Goal: Task Accomplishment & Management: Use online tool/utility

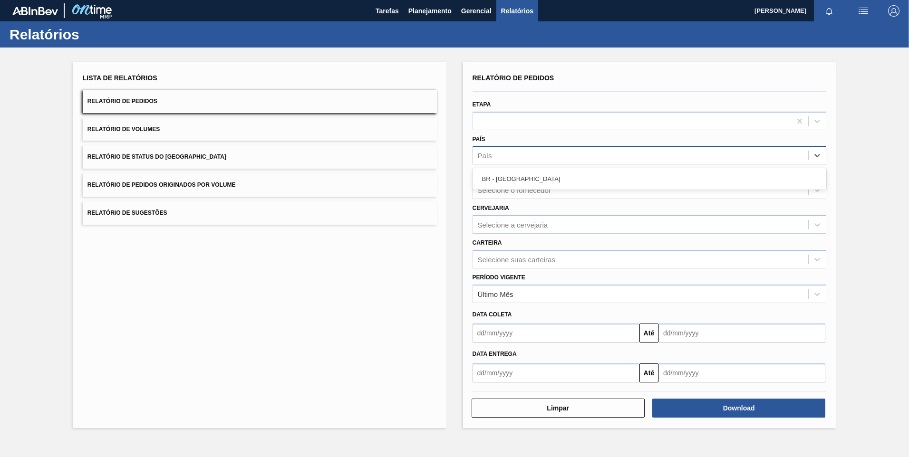
click at [652, 150] on div "País" at bounding box center [641, 156] width 336 height 14
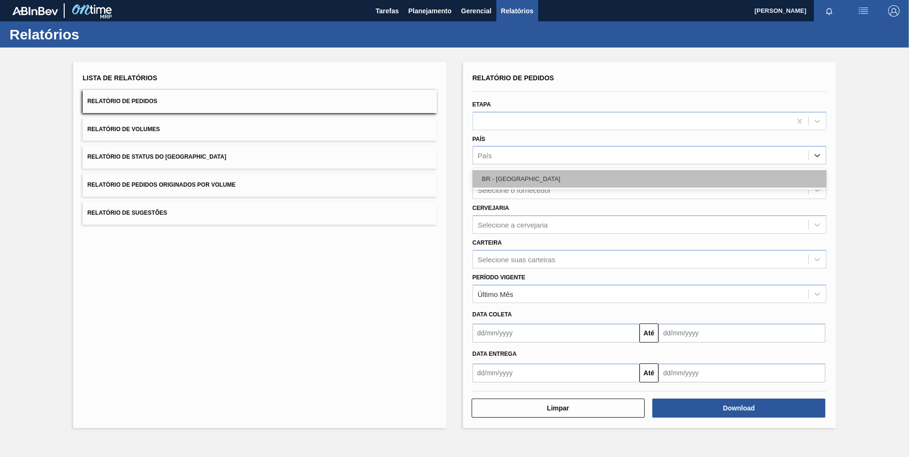
click at [548, 175] on div "BR - [GEOGRAPHIC_DATA]" at bounding box center [650, 179] width 354 height 18
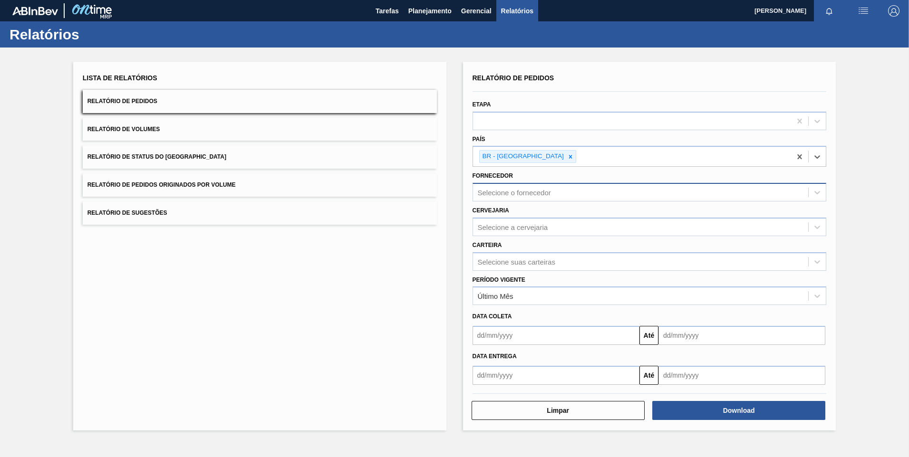
click at [550, 187] on div "Selecione o fornecedor" at bounding box center [641, 193] width 336 height 14
click at [835, 183] on div "Relatório de Pedidos Etapa País BR - [GEOGRAPHIC_DATA] Fornecedor Selecione o f…" at bounding box center [649, 246] width 373 height 369
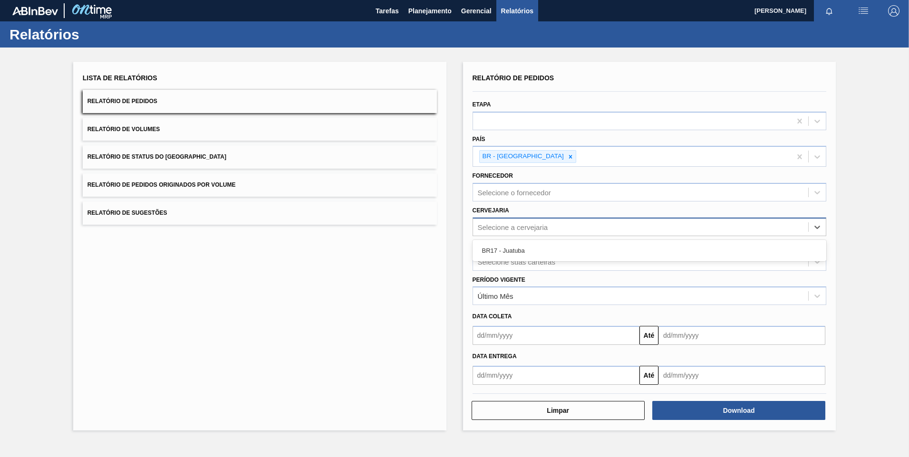
click at [661, 223] on div "Selecione a cervejaria" at bounding box center [641, 227] width 336 height 14
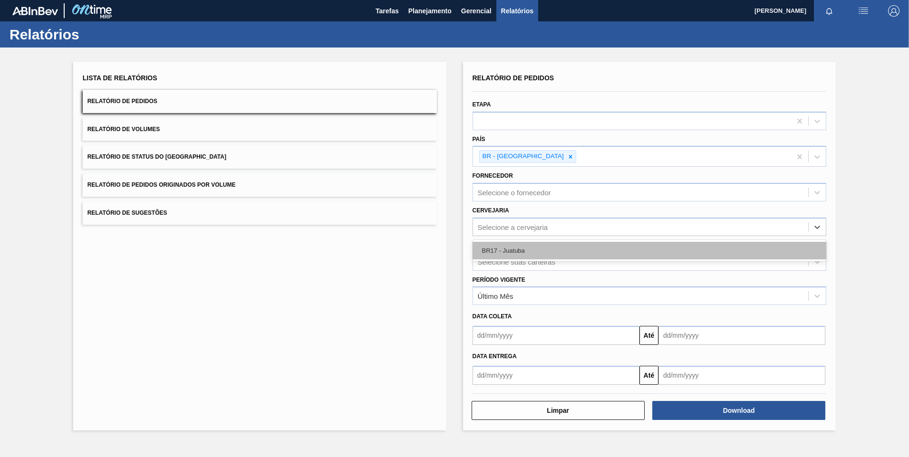
click at [527, 246] on div "BR17 - Juatuba" at bounding box center [650, 251] width 354 height 18
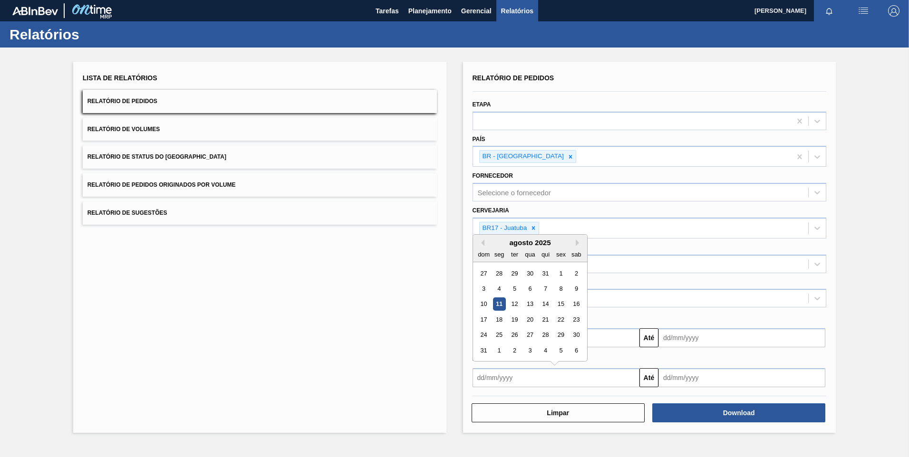
click at [614, 373] on input "text" at bounding box center [556, 378] width 167 height 19
click at [499, 307] on div "11" at bounding box center [499, 304] width 13 height 13
type input "[DATE]"
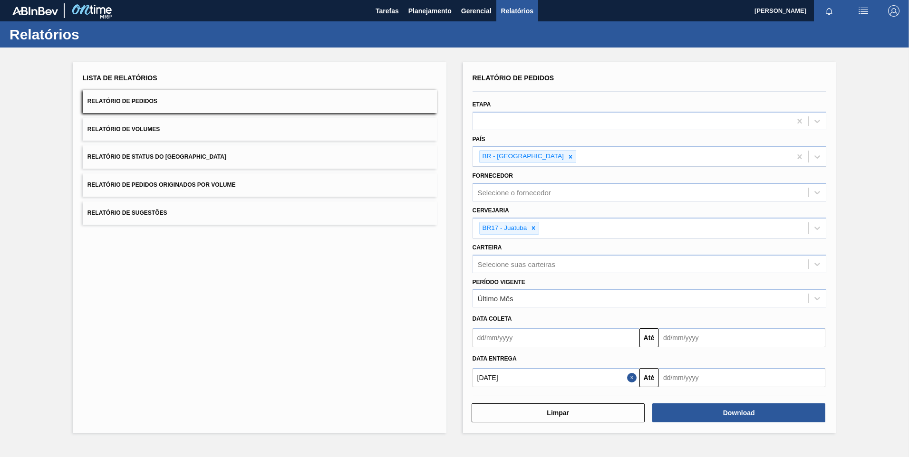
click at [689, 373] on input "text" at bounding box center [742, 378] width 167 height 19
click at [761, 245] on div "agosto 2025" at bounding box center [716, 243] width 114 height 8
click at [764, 242] on button "Next Month" at bounding box center [765, 243] width 7 height 7
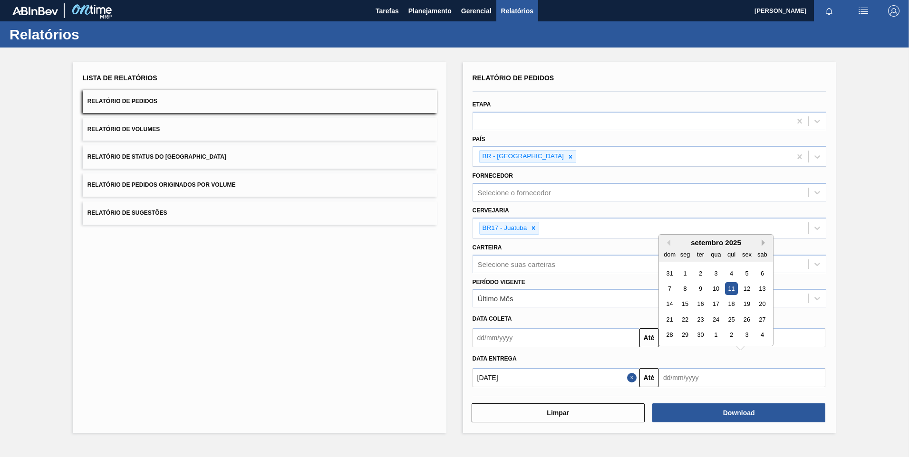
click at [764, 242] on button "Next Month" at bounding box center [765, 243] width 7 height 7
click at [762, 335] on div "1" at bounding box center [762, 335] width 13 height 13
type input "[DATE]"
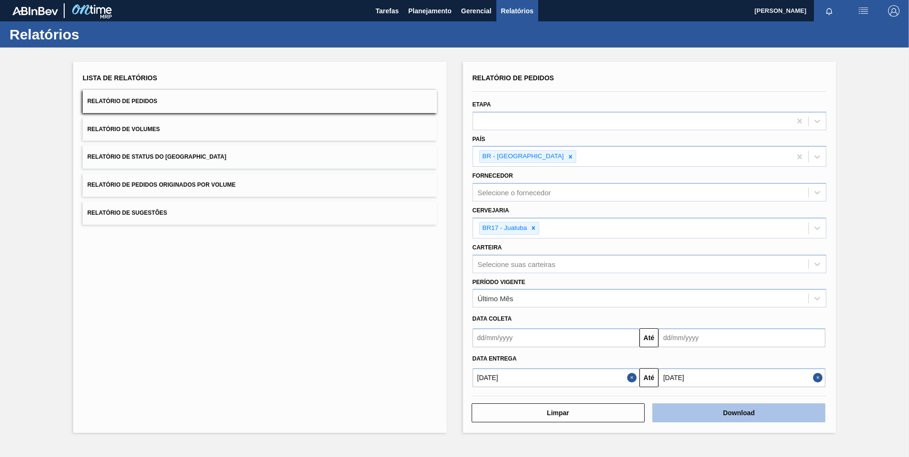
click at [764, 411] on button "Download" at bounding box center [738, 413] width 173 height 19
